Goal: Information Seeking & Learning: Learn about a topic

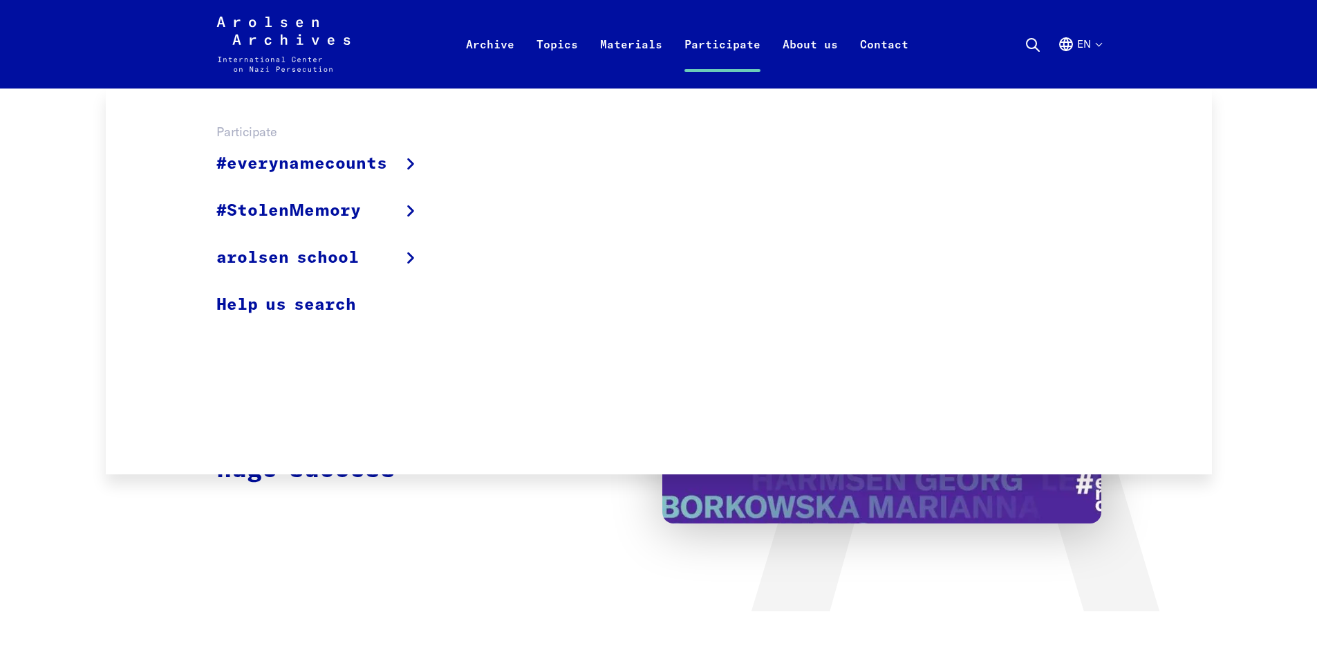
click at [742, 52] on link "Participate" at bounding box center [722, 60] width 98 height 55
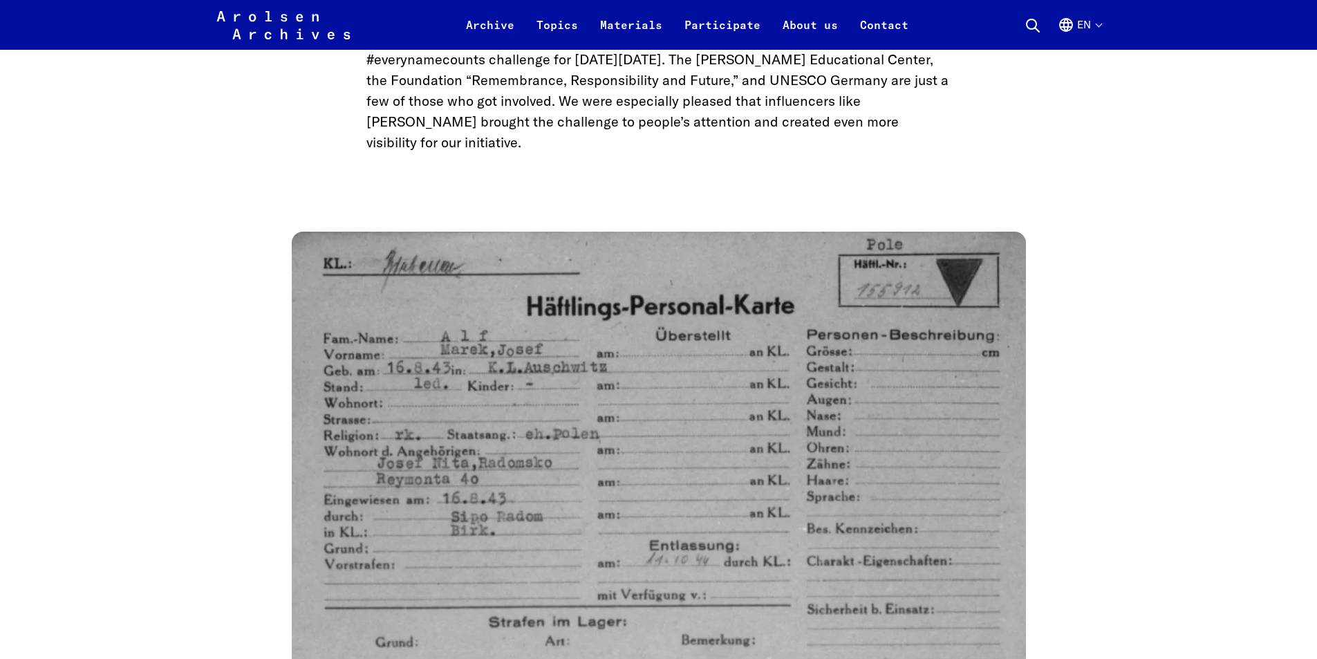
scroll to position [1106, 0]
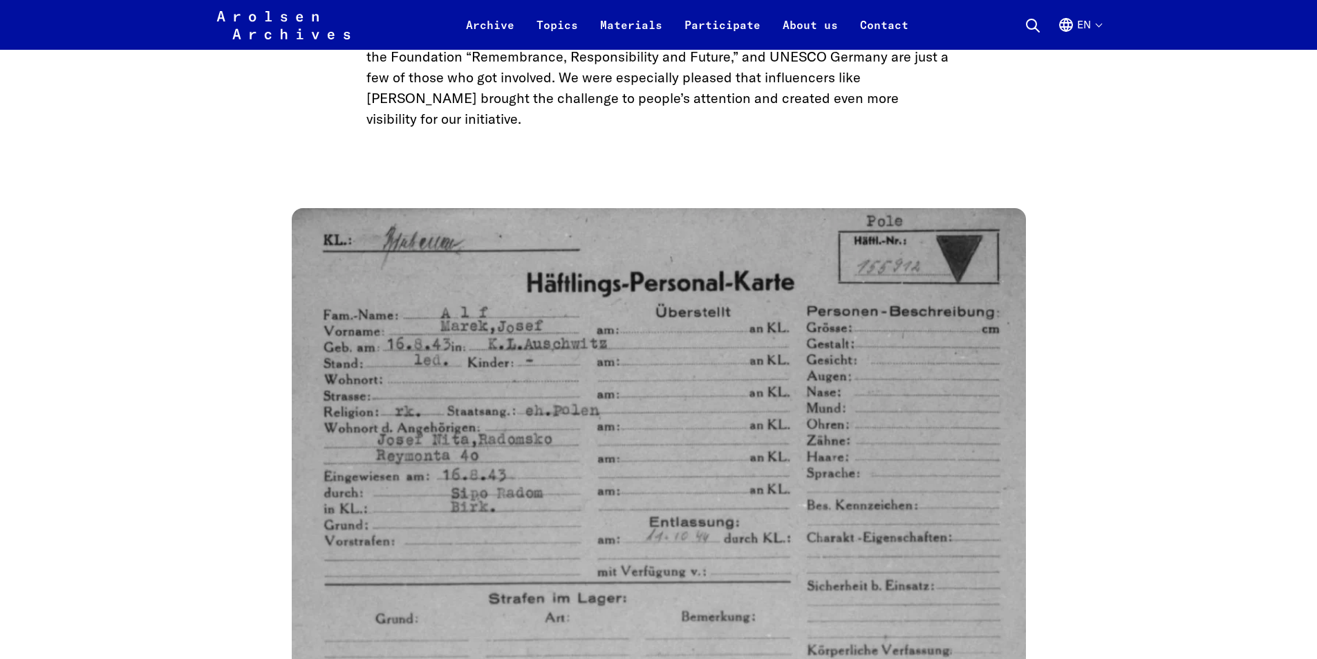
click at [530, 347] on img at bounding box center [659, 470] width 734 height 525
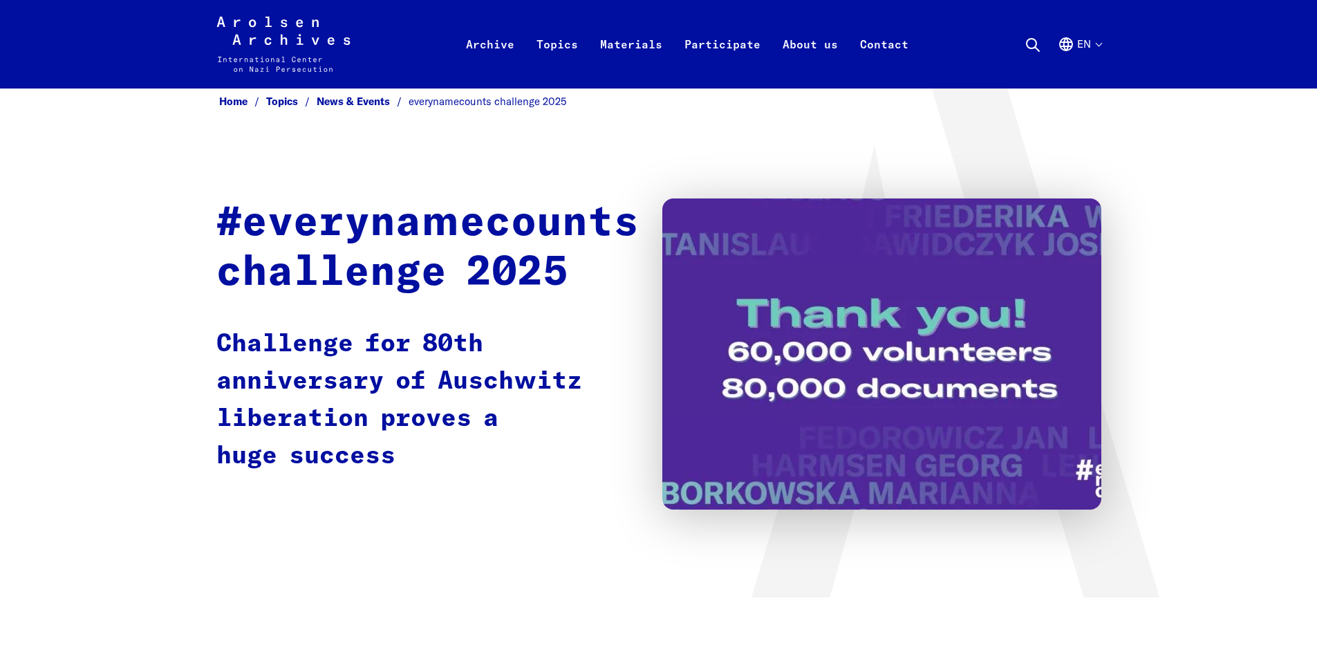
scroll to position [0, 0]
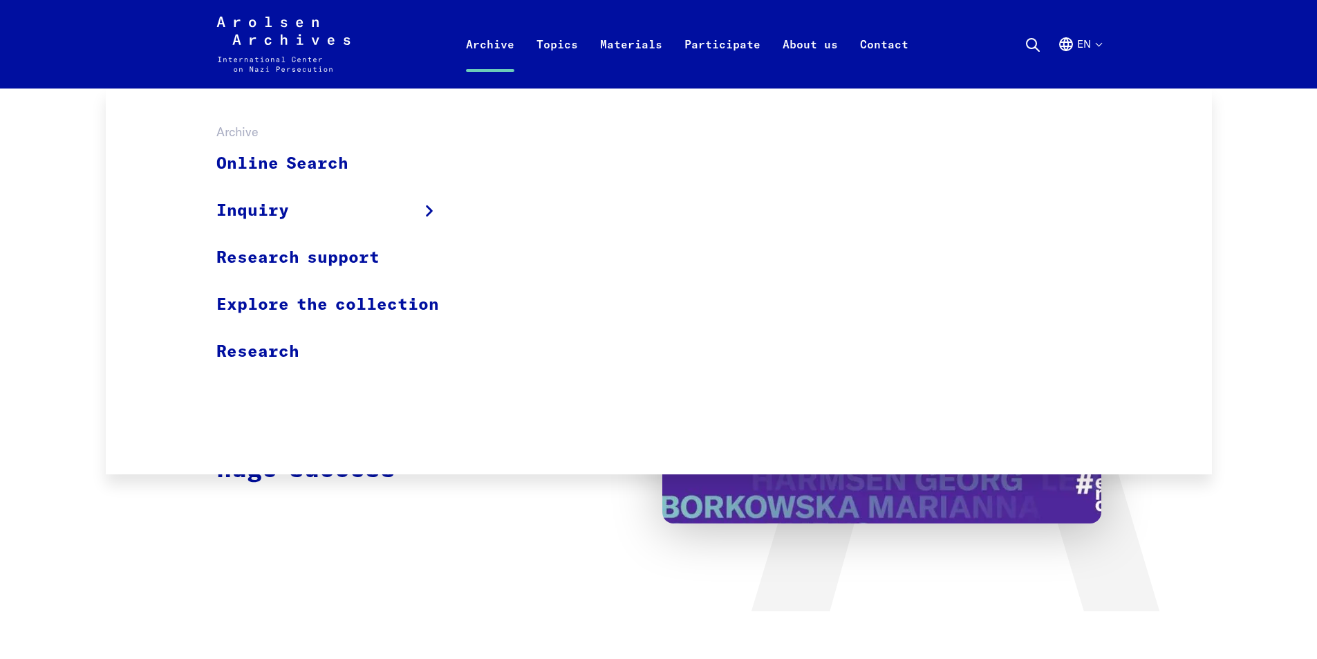
click at [484, 45] on link "Archive" at bounding box center [490, 60] width 71 height 55
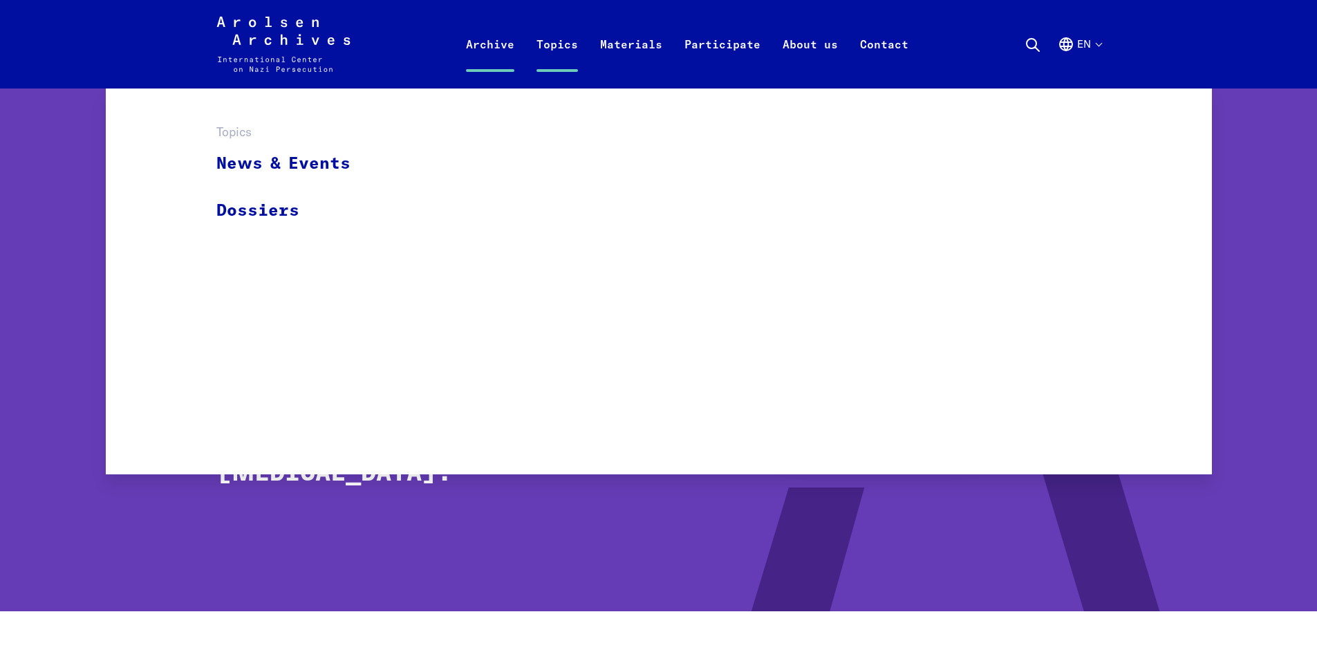
click at [566, 51] on link "Topics" at bounding box center [557, 60] width 64 height 55
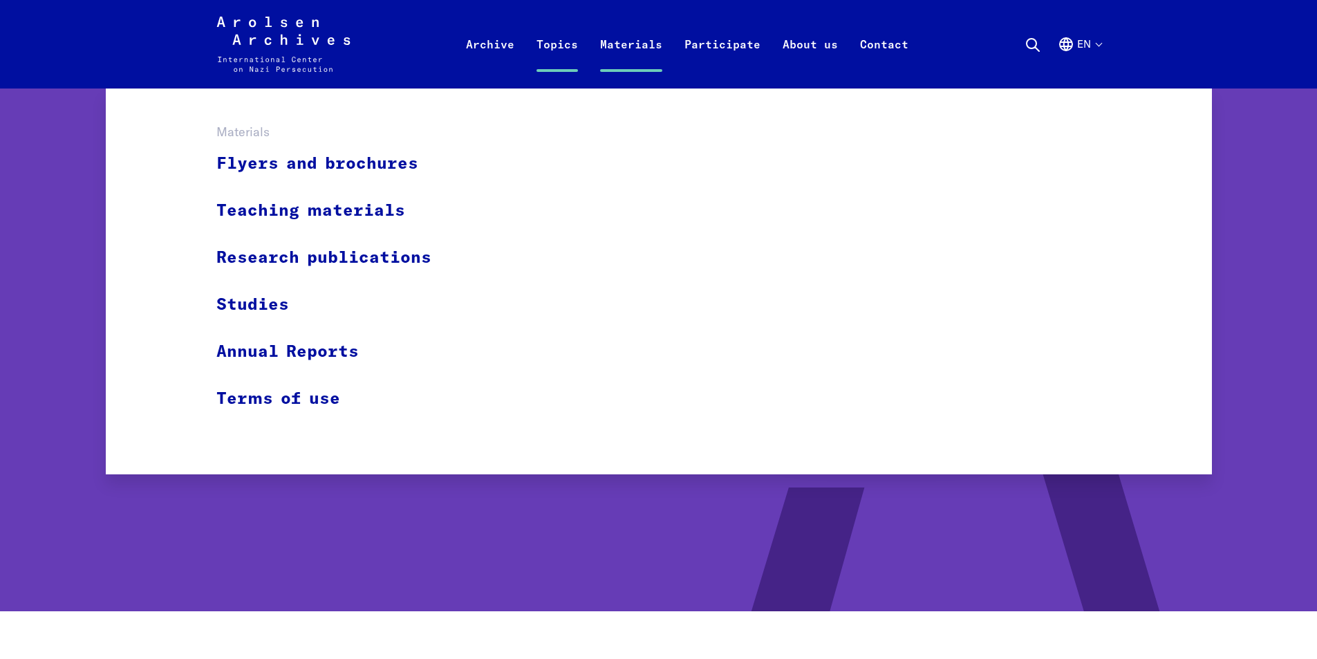
click at [620, 49] on link "Materials" at bounding box center [631, 60] width 84 height 55
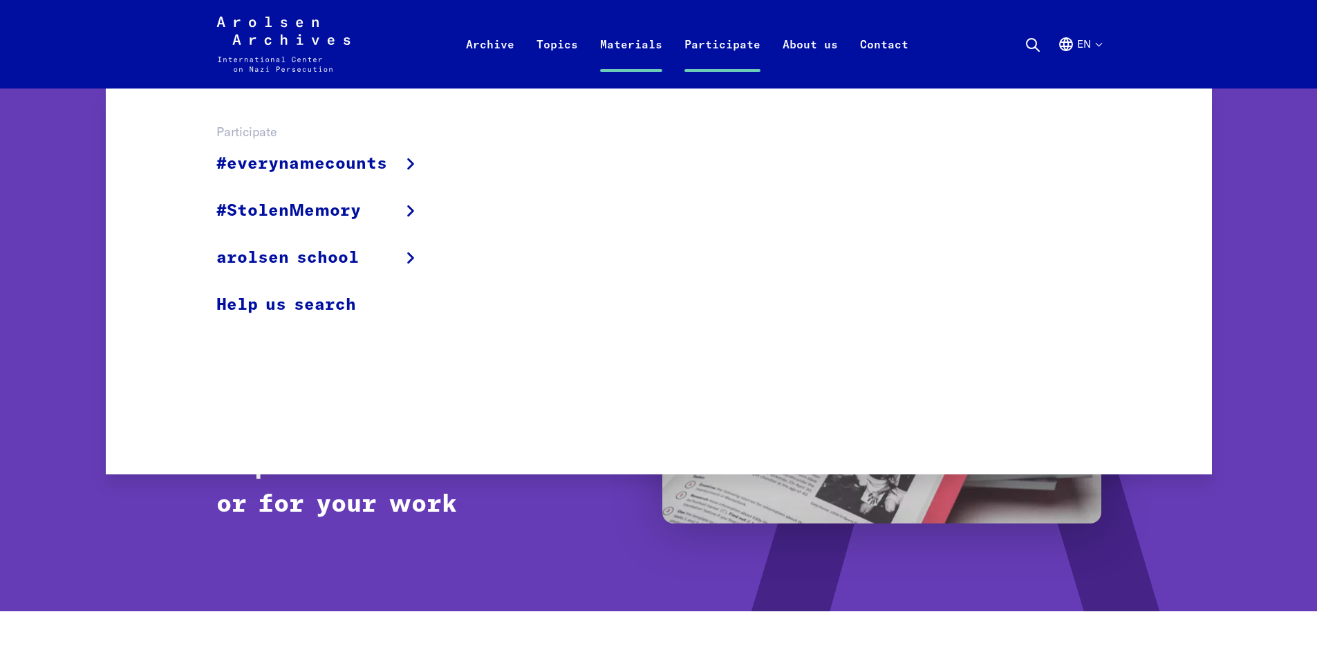
click at [720, 47] on link "Participate" at bounding box center [722, 60] width 98 height 55
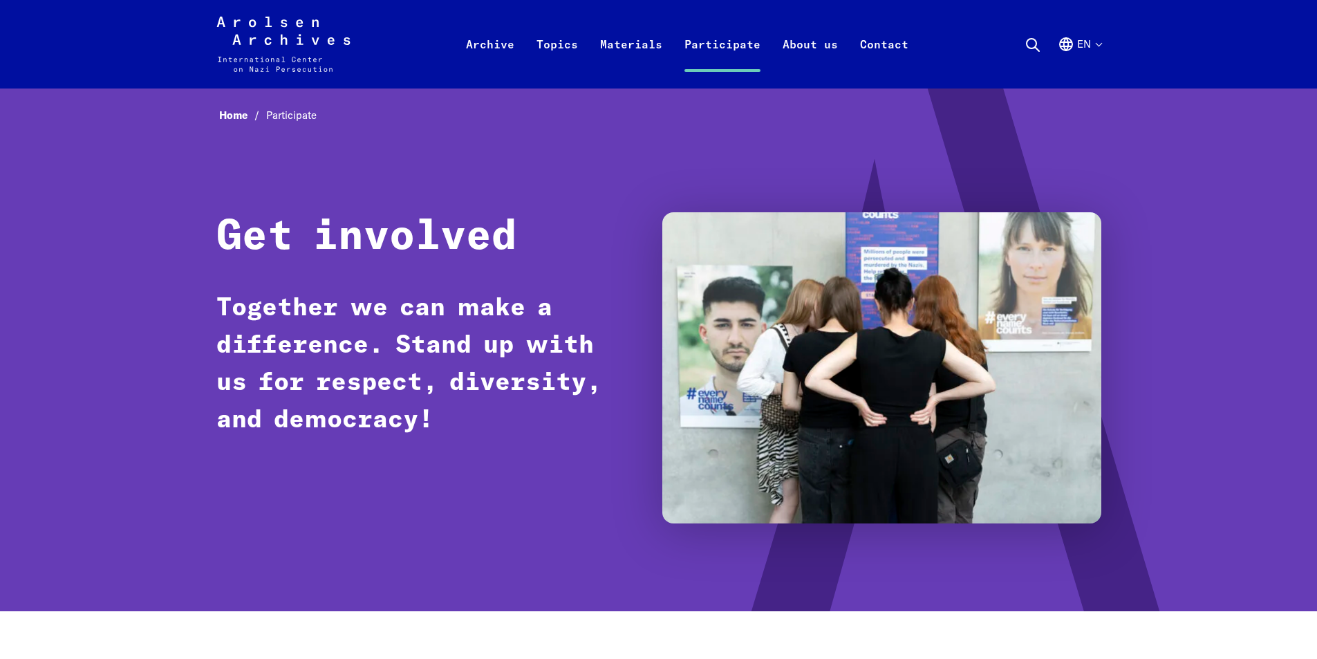
click at [1098, 44] on button "en" at bounding box center [1080, 61] width 44 height 50
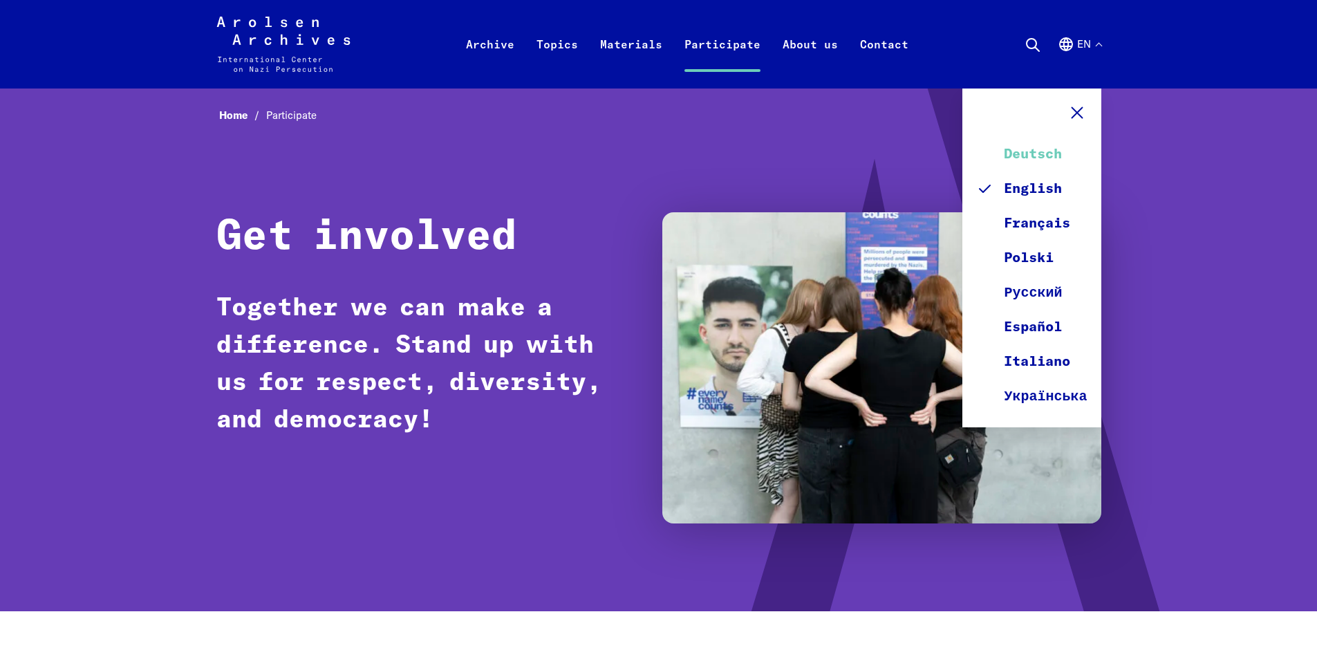
click at [1026, 154] on link "Deutsch" at bounding box center [1031, 154] width 111 height 35
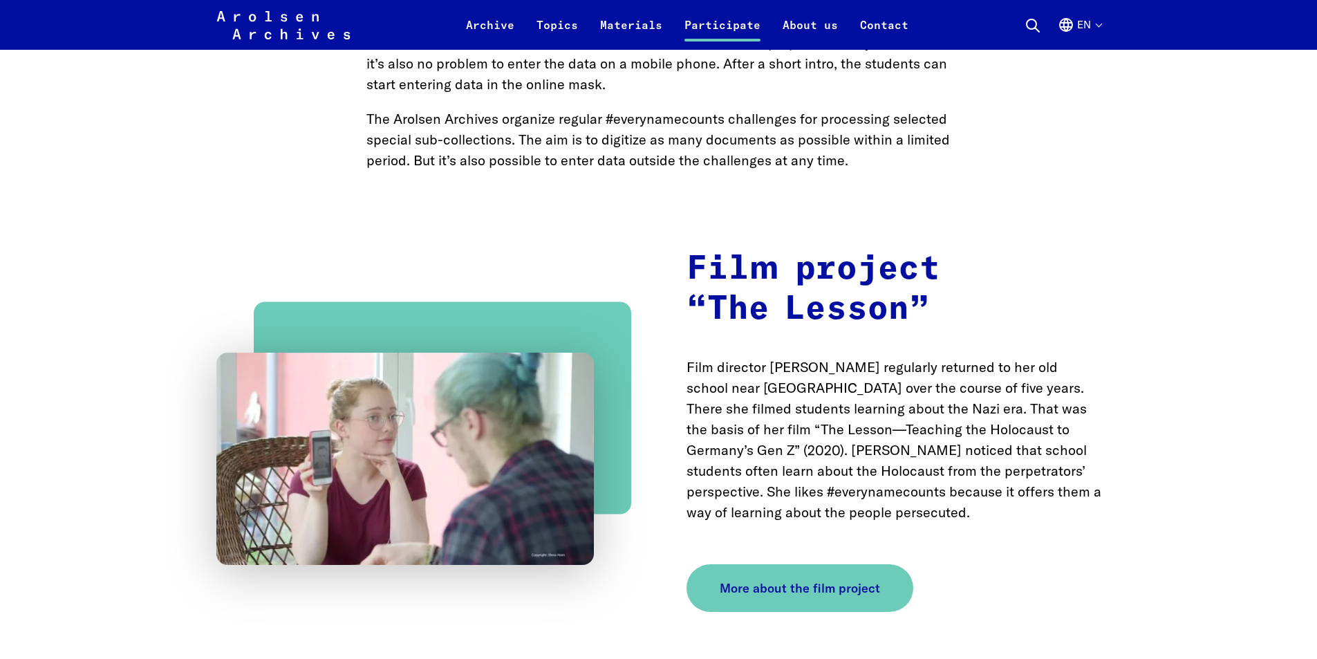
scroll to position [1452, 0]
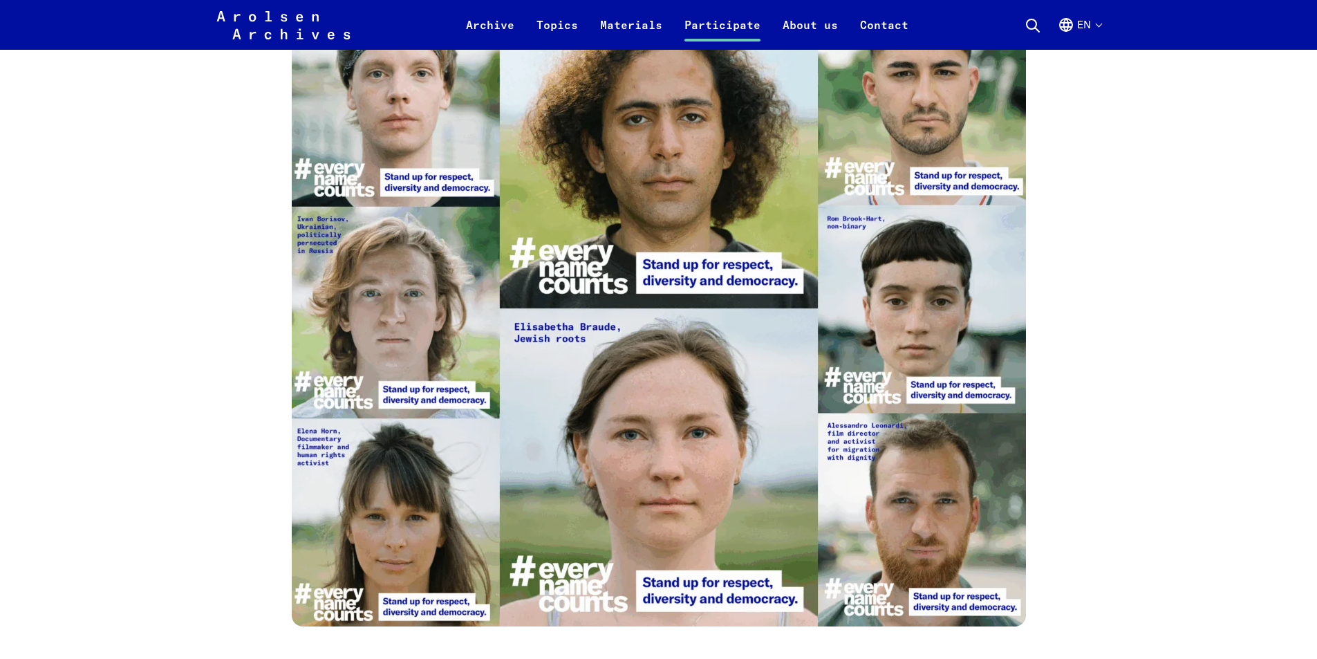
scroll to position [2766, 0]
